Goal: Find specific page/section: Find specific page/section

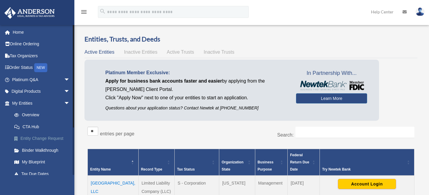
scroll to position [89, 0]
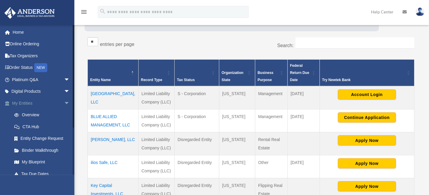
click at [17, 102] on link "My Entities arrow_drop_down" at bounding box center [41, 103] width 75 height 12
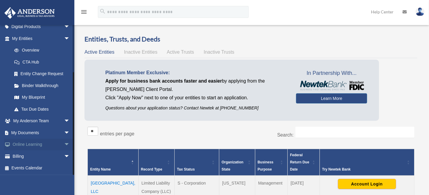
scroll to position [65, 0]
click at [24, 131] on link "My Documents arrow_drop_down" at bounding box center [41, 132] width 75 height 12
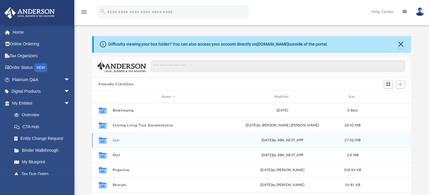
scroll to position [131, 315]
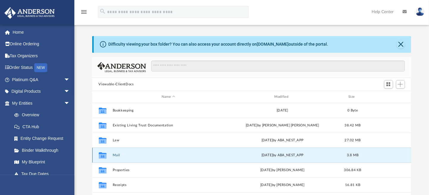
click at [117, 154] on button "Mail" at bounding box center [168, 155] width 112 height 4
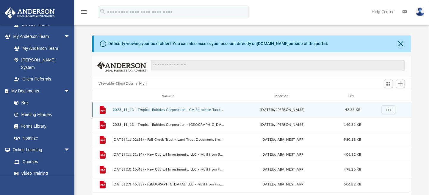
scroll to position [0, 0]
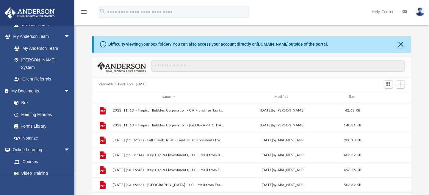
click at [128, 83] on button "Viewable-ClientDocs" at bounding box center [115, 84] width 35 height 5
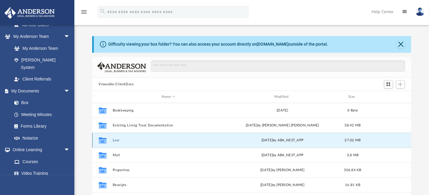
click at [118, 140] on button "Law" at bounding box center [168, 140] width 112 height 4
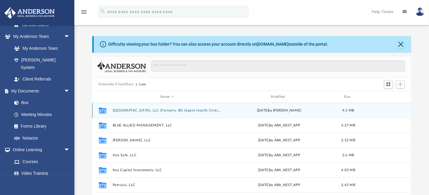
click at [174, 109] on button "Bell Gardens Health Center, LLC (Formerly: BG Urgent Health Clinic, LLC)" at bounding box center [166, 110] width 109 height 4
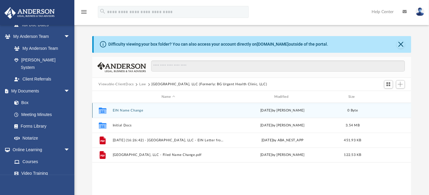
click at [131, 110] on button "EIN Name Change" at bounding box center [168, 110] width 112 height 4
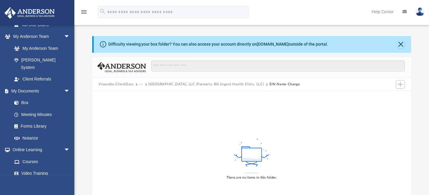
click at [180, 85] on button "Bell Gardens Health Center, LLC (Formerly: BG Urgent Health Clinic, LLC)" at bounding box center [206, 84] width 115 height 5
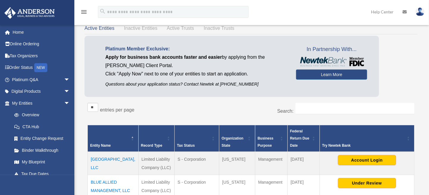
scroll to position [119, 0]
